Goal: Information Seeking & Learning: Learn about a topic

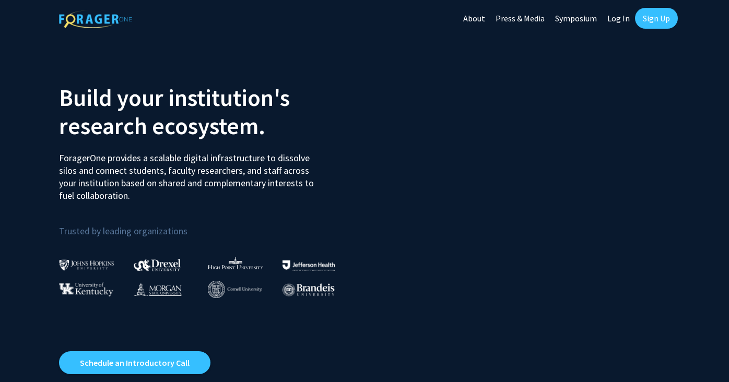
click at [621, 18] on link "Log In" at bounding box center [618, 18] width 33 height 37
select select
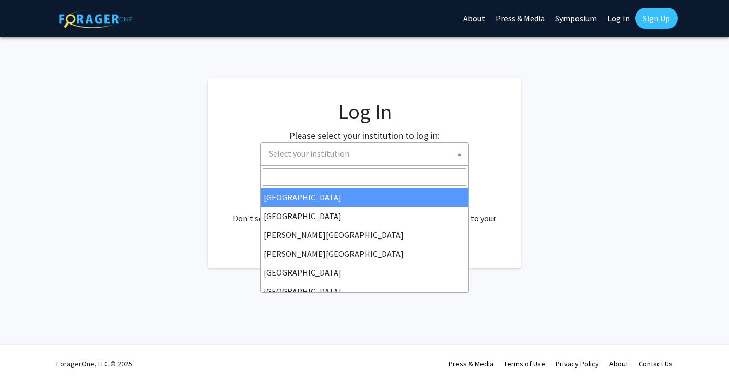
click at [364, 158] on span "Select your institution" at bounding box center [367, 153] width 204 height 21
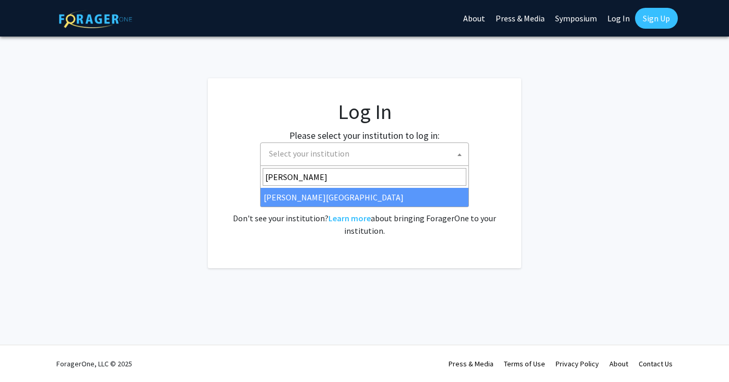
type input "Thomas"
select select "24"
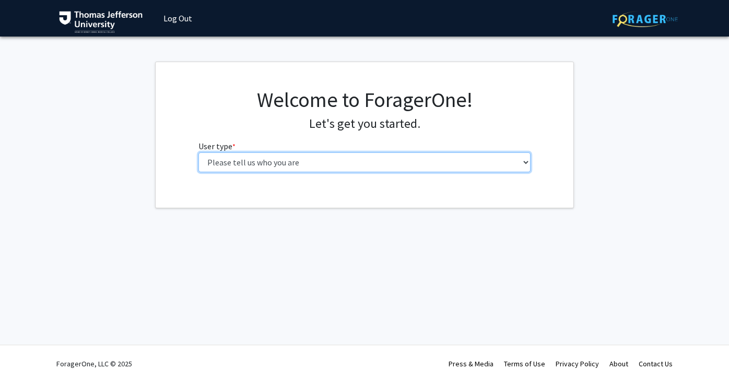
click at [352, 159] on select "Please tell us who you are Undergraduate Student Master's Student Doctoral Cand…" at bounding box center [365, 163] width 333 height 20
select select "3: doc"
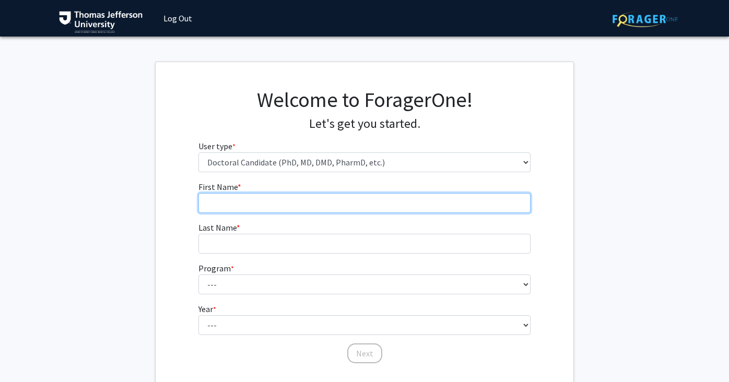
click at [298, 203] on input "First Name * required" at bounding box center [365, 203] width 333 height 20
type input "[PERSON_NAME]"
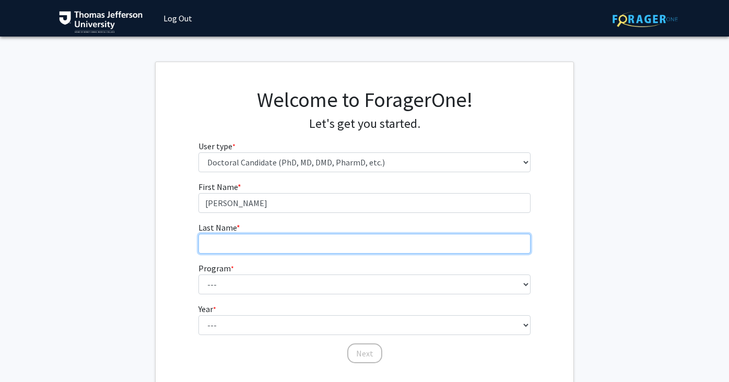
click at [294, 246] on input "Last Name * required" at bounding box center [365, 244] width 333 height 20
type input "Manin"
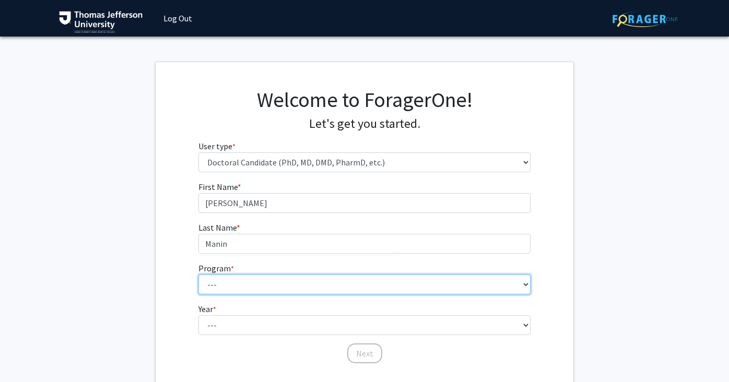
click at [271, 288] on select "--- Accelerated 3+3 BS in Health Sciences/Doctor of [MEDICAL_DATA] Accelerated …" at bounding box center [365, 285] width 333 height 20
select select "35: 815"
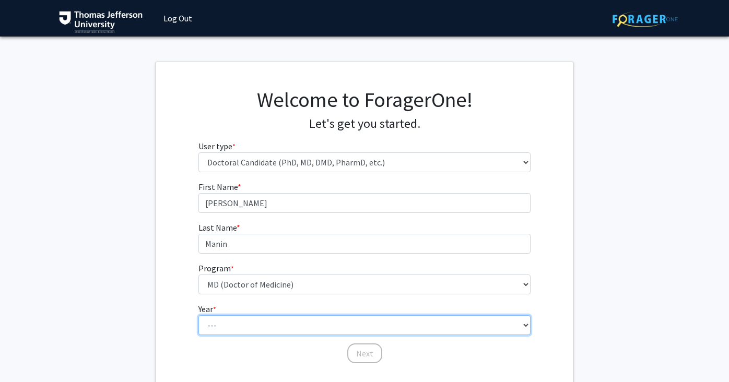
click at [256, 327] on select "--- First Year Second Year Third Year Fourth Year Fifth Year Sixth Year Seventh…" at bounding box center [365, 326] width 333 height 20
select select "1: first_year"
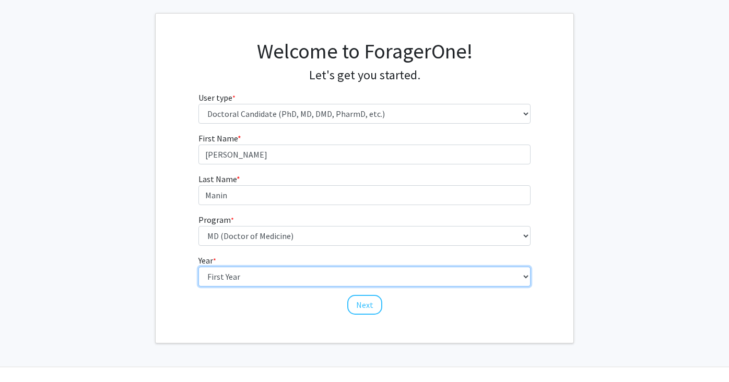
scroll to position [64, 0]
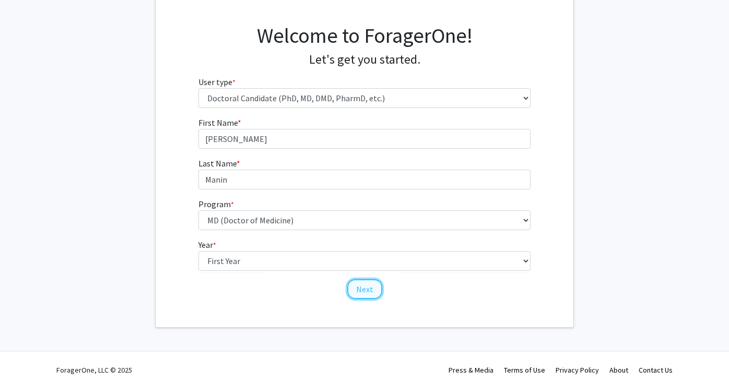
click at [368, 295] on button "Next" at bounding box center [364, 290] width 35 height 20
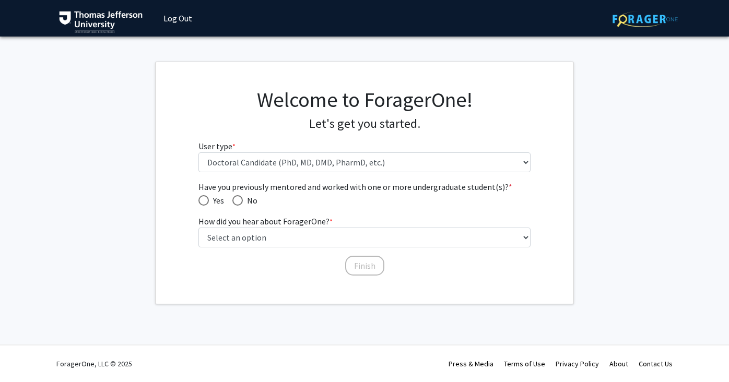
click at [241, 200] on span "Have you previously mentored and worked with one or more undergraduate student(…" at bounding box center [237, 200] width 10 height 10
click at [241, 200] on input "No" at bounding box center [237, 200] width 10 height 10
radio input "true"
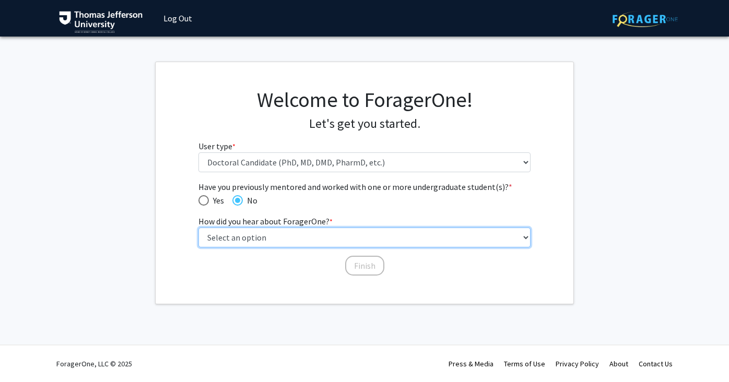
click at [292, 238] on select "Select an option Peer/student recommendation Faculty/staff recommendation Unive…" at bounding box center [365, 238] width 333 height 20
select select "2: faculty_recommendation"
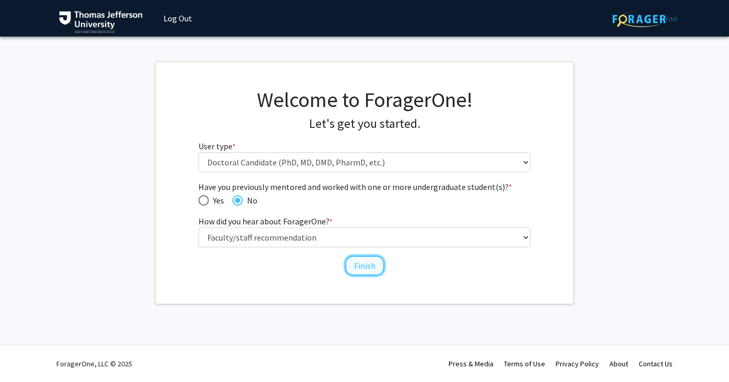
click at [370, 269] on button "Finish" at bounding box center [364, 266] width 39 height 20
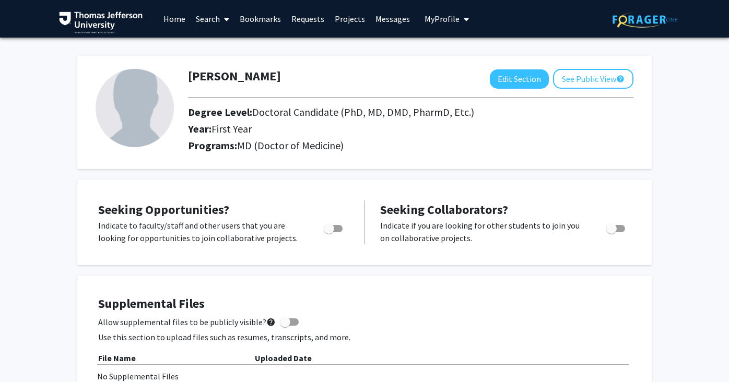
click at [222, 18] on span at bounding box center [224, 19] width 9 height 37
click at [241, 48] on span "Faculty/Staff" at bounding box center [229, 48] width 77 height 21
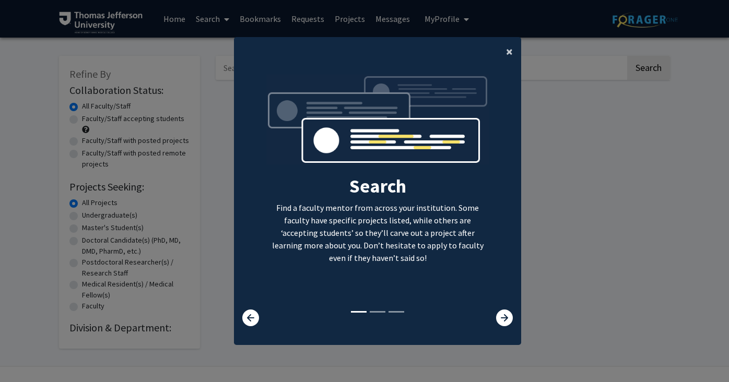
click at [509, 49] on span "×" at bounding box center [509, 51] width 7 height 16
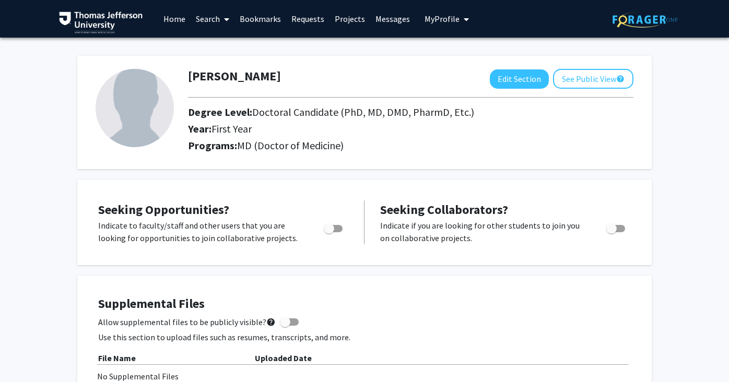
click at [333, 232] on span "Toggle" at bounding box center [329, 229] width 10 height 10
click at [329, 232] on input "Are you actively seeking opportunities?" at bounding box center [329, 232] width 1 height 1
checkbox input "true"
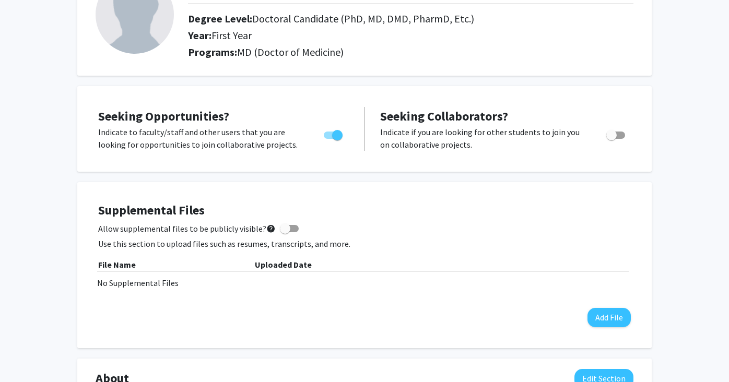
scroll to position [92, 0]
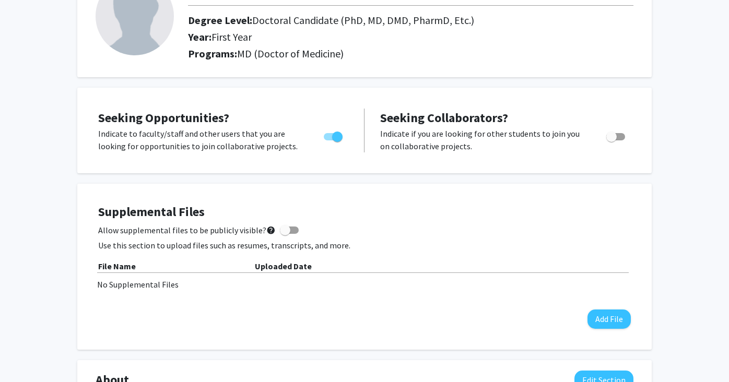
click at [170, 121] on span "Seeking Opportunities?" at bounding box center [163, 118] width 131 height 16
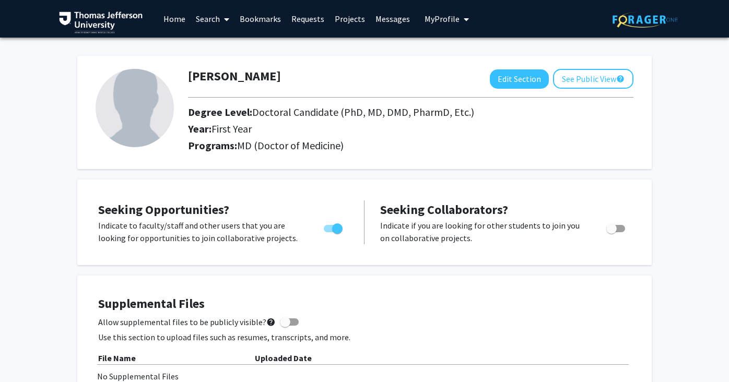
click at [209, 17] on link "Search" at bounding box center [213, 19] width 44 height 37
click at [223, 45] on span "Faculty/Staff" at bounding box center [229, 48] width 77 height 21
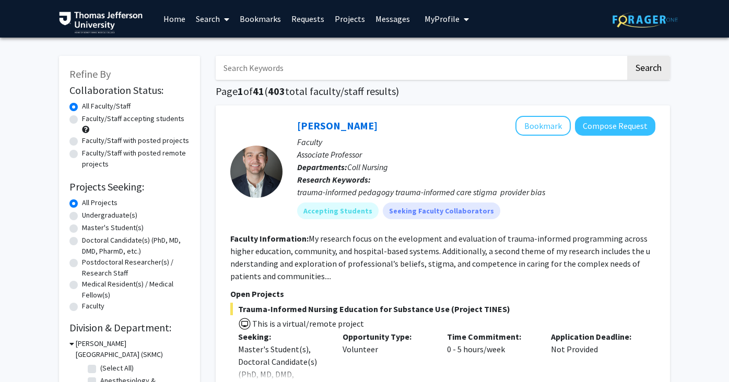
click at [82, 121] on label "Faculty/Staff accepting students" at bounding box center [133, 118] width 102 height 11
click at [82, 120] on input "Faculty/Staff accepting students" at bounding box center [85, 116] width 7 height 7
radio input "true"
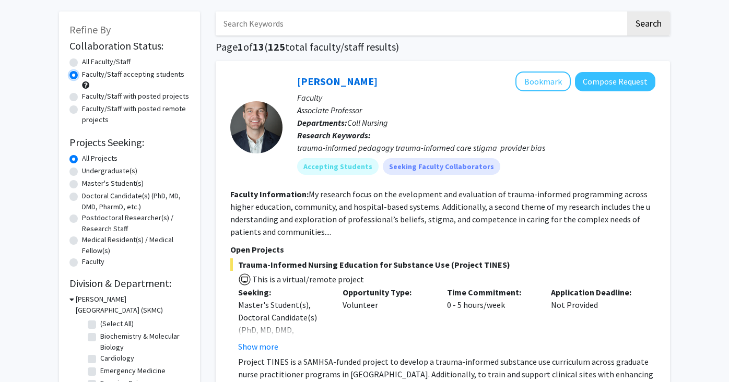
scroll to position [36, 0]
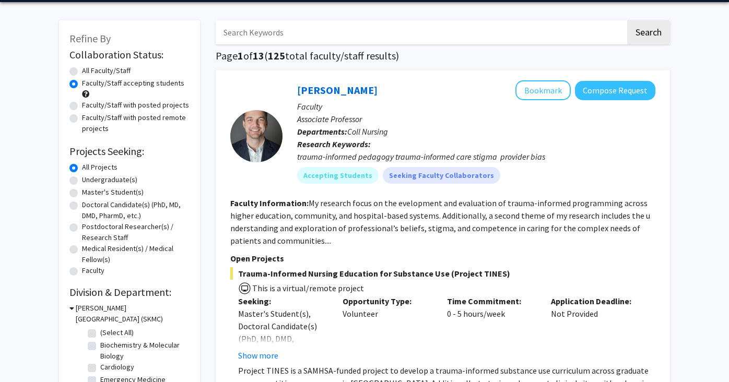
click at [82, 205] on label "Doctoral Candidate(s) (PhD, MD, DMD, PharmD, etc.)" at bounding box center [136, 211] width 108 height 22
click at [82, 205] on input "Doctoral Candidate(s) (PhD, MD, DMD, PharmD, etc.)" at bounding box center [85, 203] width 7 height 7
radio input "true"
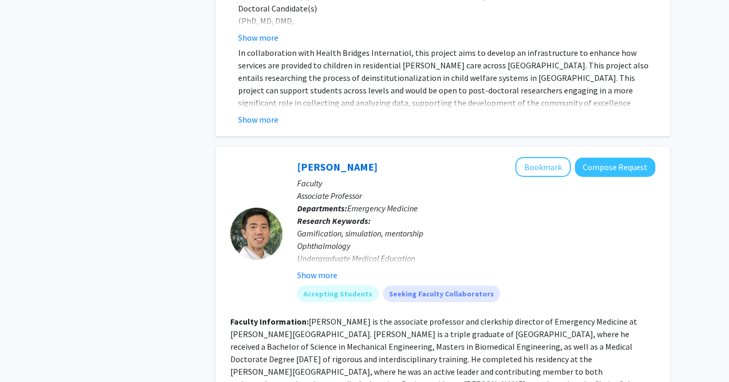
scroll to position [526, 0]
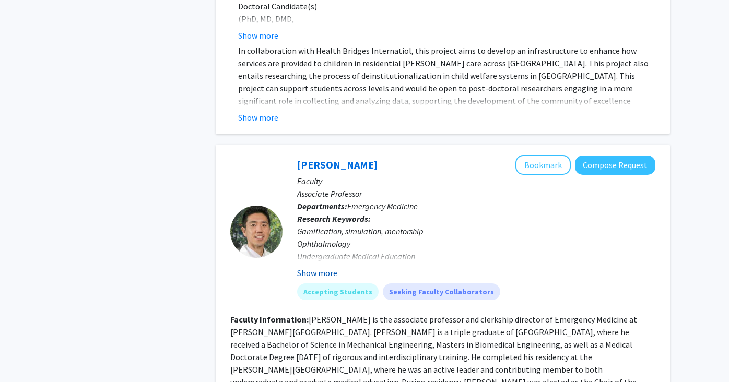
click at [313, 267] on button "Show more" at bounding box center [317, 273] width 40 height 13
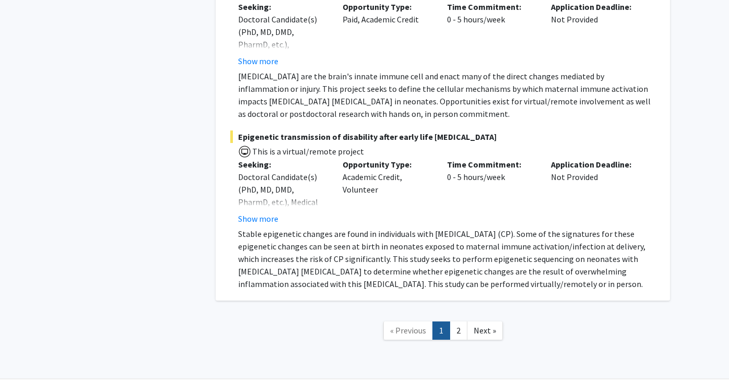
scroll to position [6293, 0]
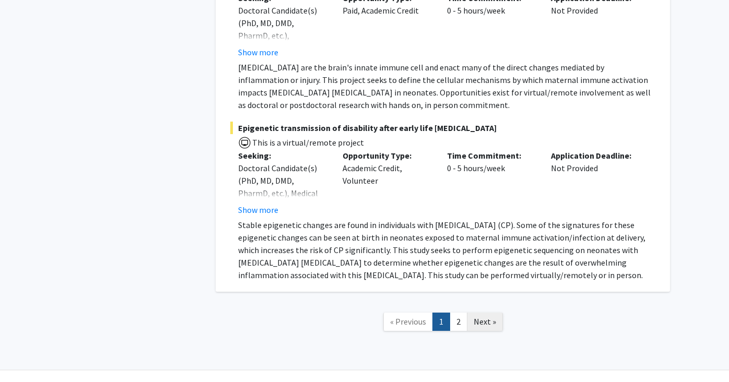
click at [483, 317] on span "Next »" at bounding box center [485, 322] width 22 height 10
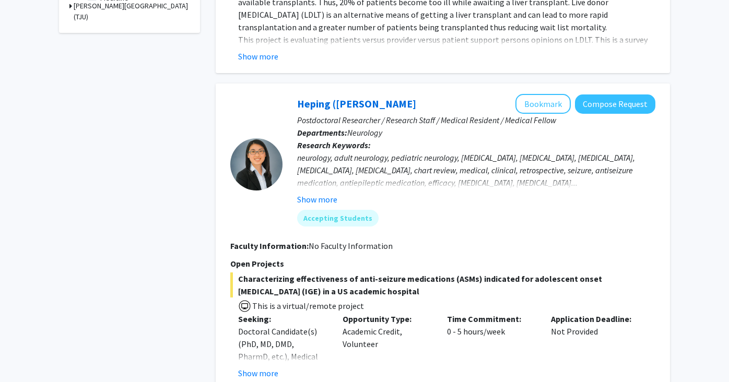
scroll to position [468, 0]
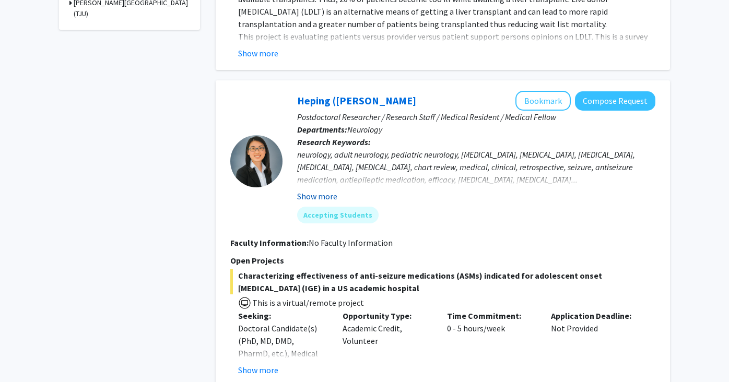
click at [319, 190] on button "Show more" at bounding box center [317, 196] width 40 height 13
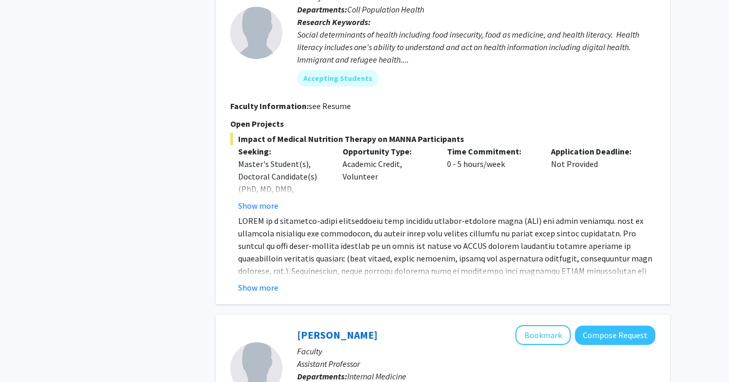
scroll to position [1714, 0]
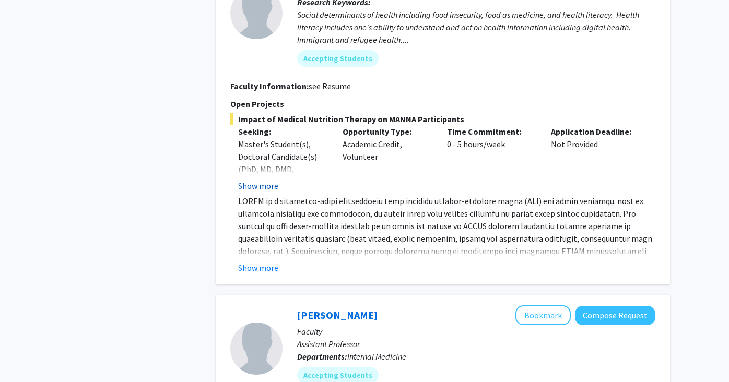
click at [266, 183] on button "Show more" at bounding box center [258, 186] width 40 height 13
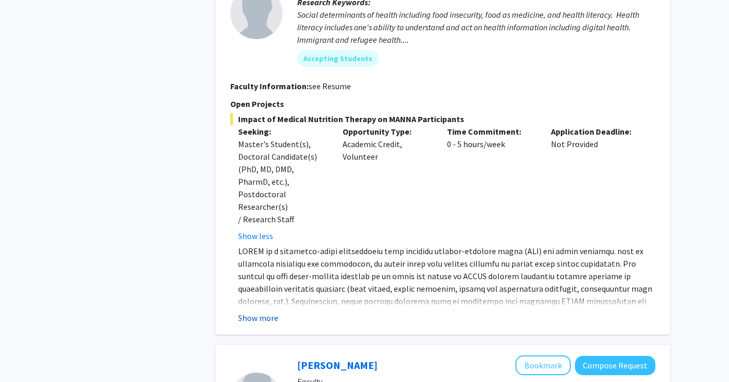
click at [264, 312] on button "Show more" at bounding box center [258, 318] width 40 height 13
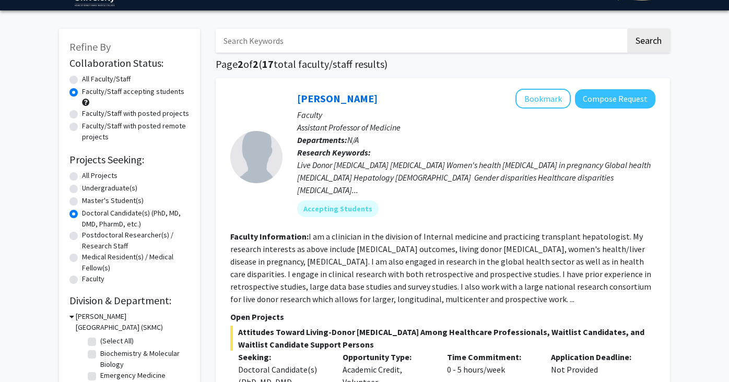
scroll to position [0, 0]
